Goal: Check status

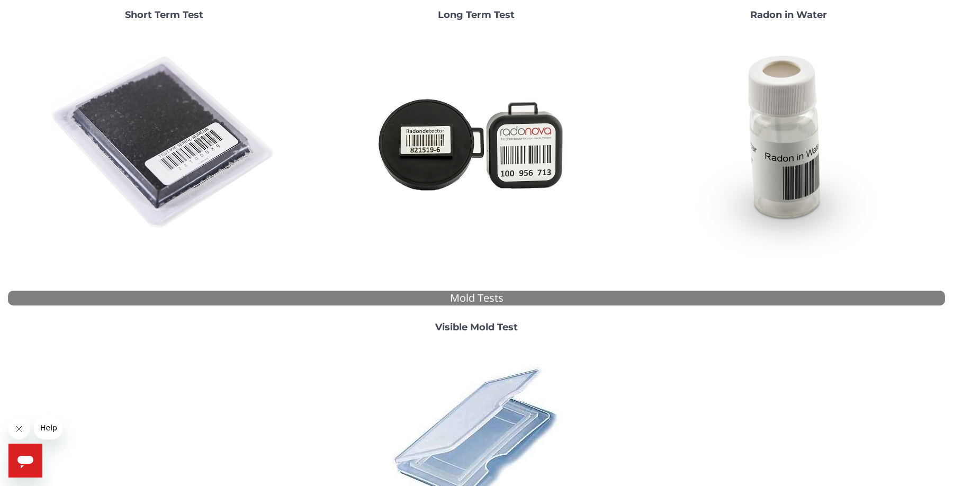
scroll to position [62, 0]
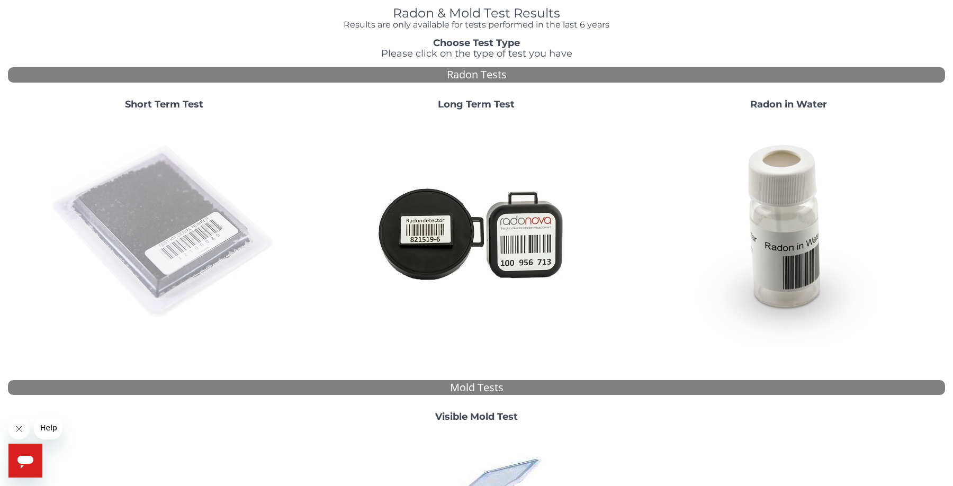
click at [177, 215] on img at bounding box center [164, 233] width 228 height 228
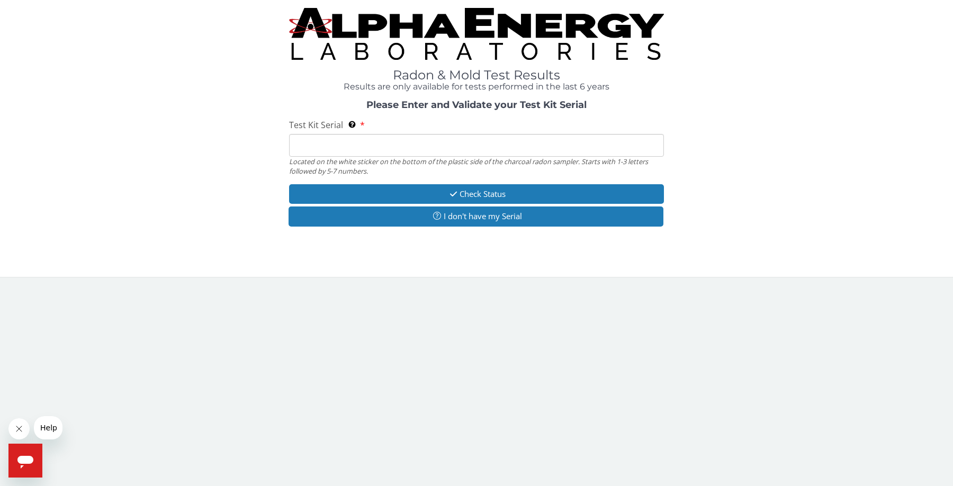
scroll to position [0, 0]
click at [397, 142] on input "Test Kit Serial Located on the white sticker on the bottom of the plastic side …" at bounding box center [476, 145] width 375 height 23
paste input "FE483238"
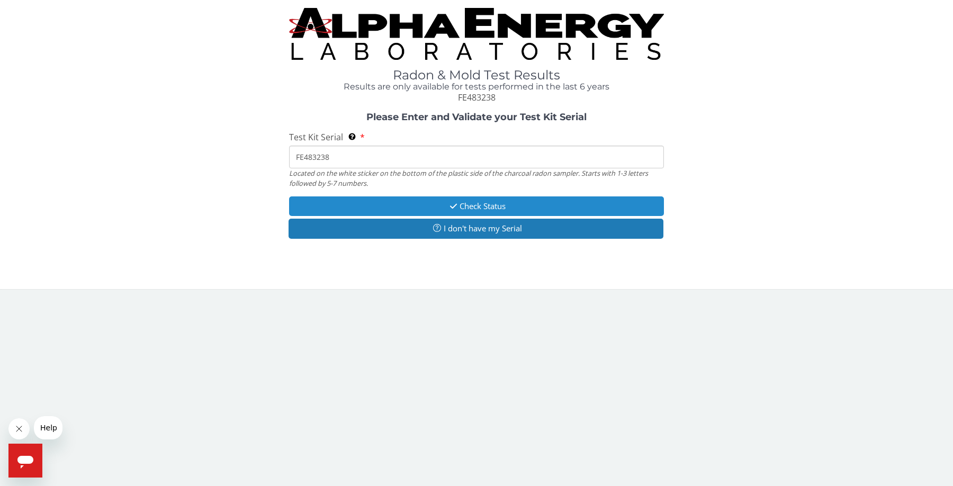
type input "FE483238"
click at [473, 204] on button "Check Status" at bounding box center [476, 206] width 375 height 20
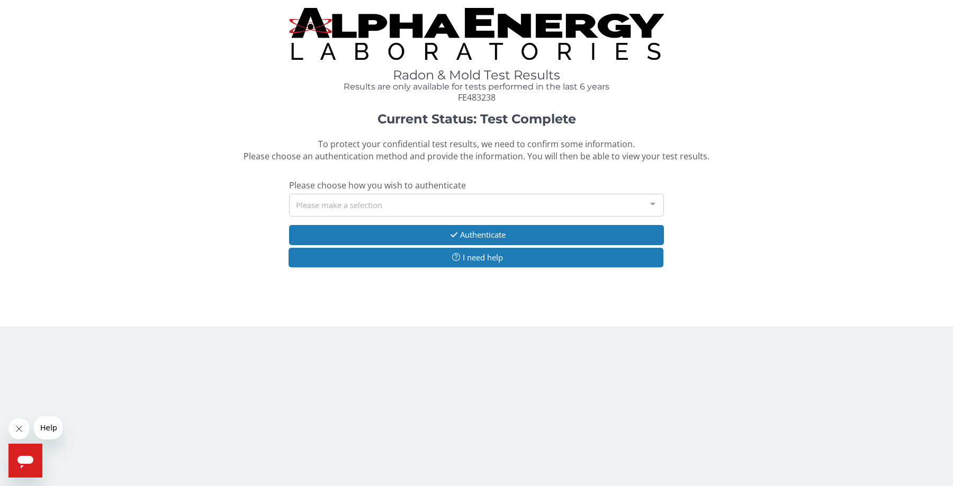
click at [555, 205] on div "Please make a selection" at bounding box center [476, 205] width 375 height 23
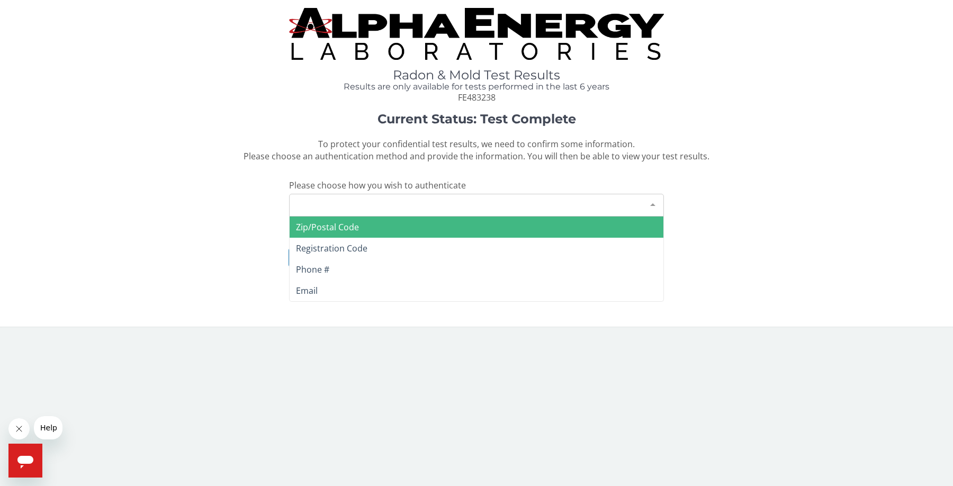
click at [409, 233] on span "Zip/Postal Code" at bounding box center [477, 227] width 374 height 21
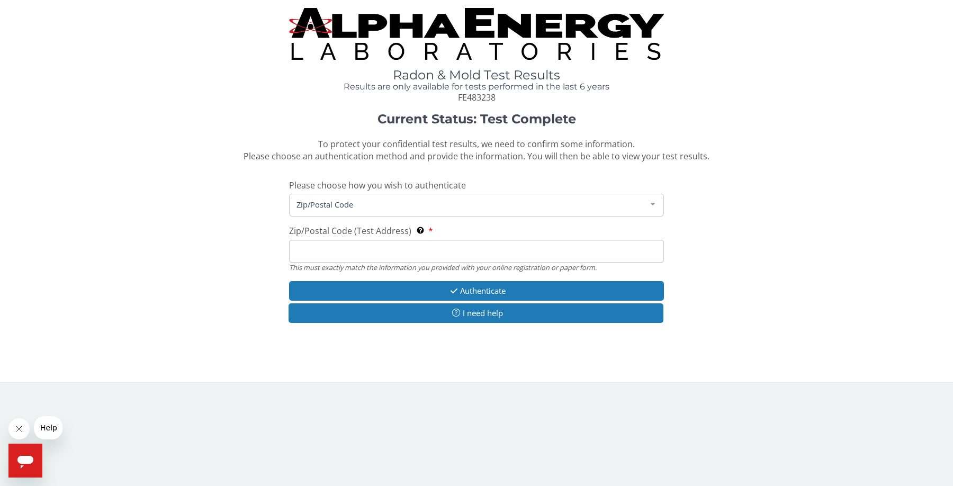
click at [391, 253] on input "Zip/Postal Code (Test Address) This must exactly match the information you prov…" at bounding box center [476, 251] width 375 height 23
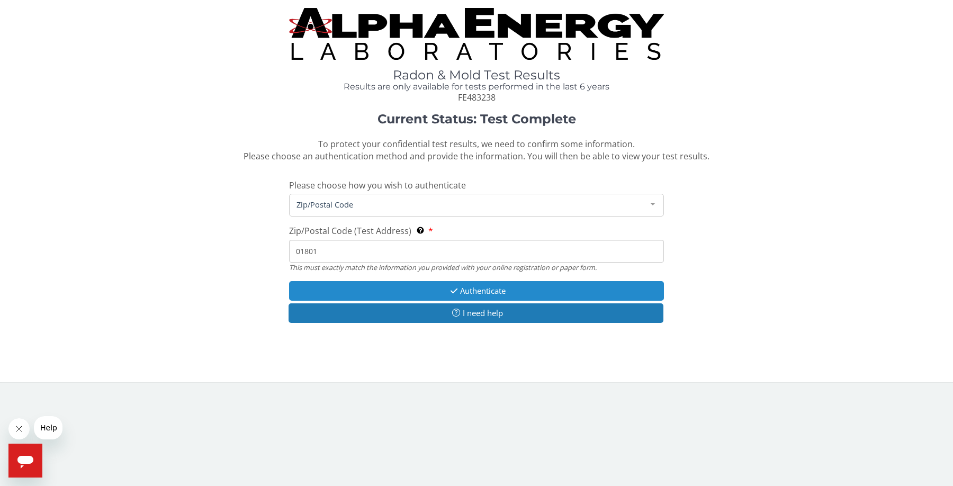
type input "01801"
click at [474, 288] on button "Authenticate" at bounding box center [476, 291] width 375 height 20
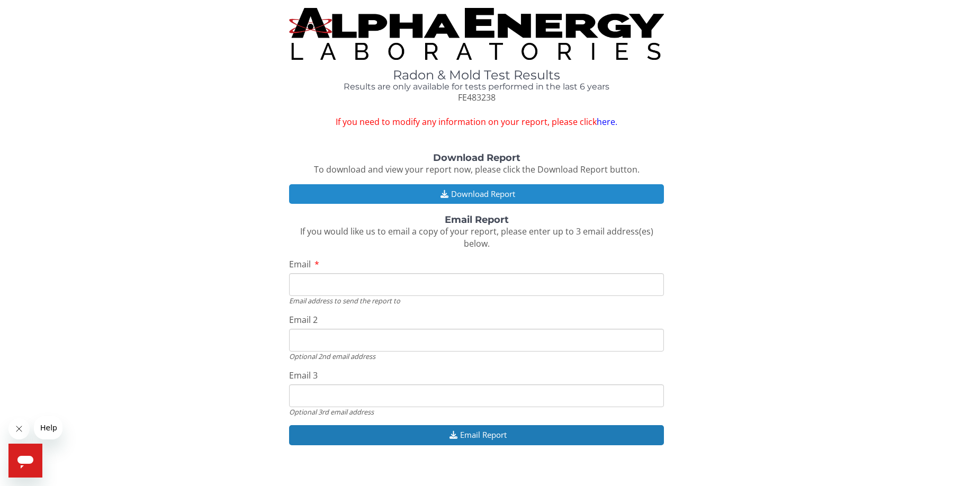
click at [465, 198] on button "Download Report" at bounding box center [476, 194] width 375 height 20
